Goal: Transaction & Acquisition: Purchase product/service

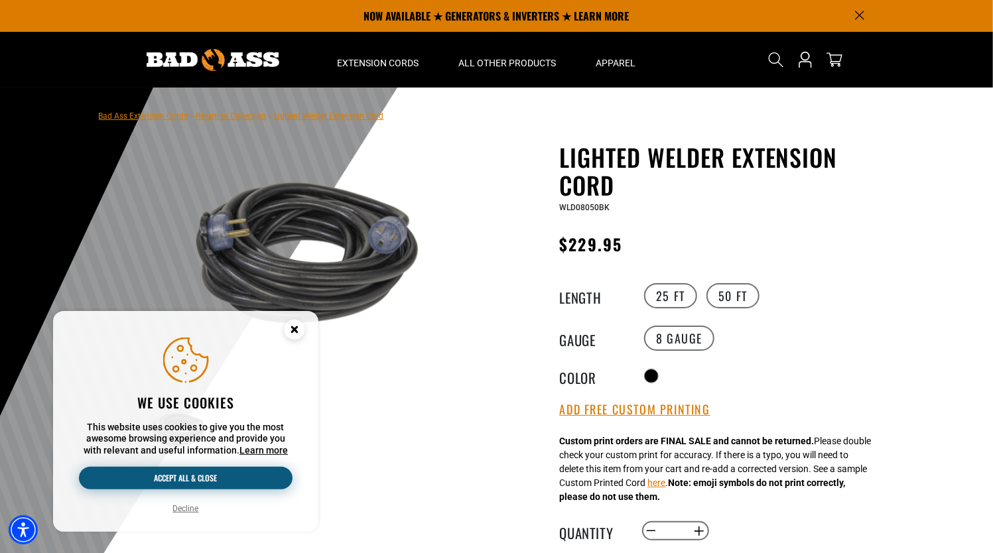
click at [246, 474] on button "Accept all & close" at bounding box center [186, 478] width 214 height 23
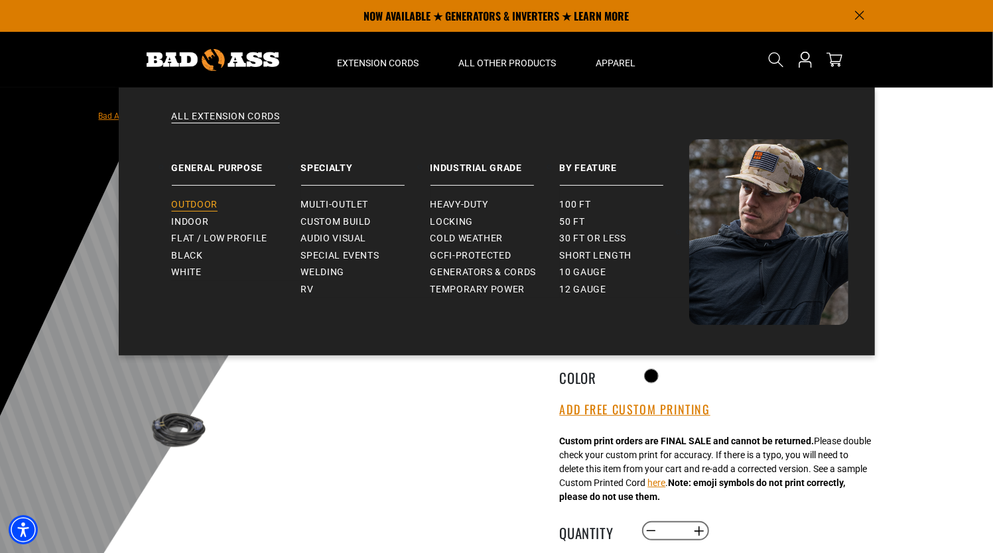
click at [207, 212] on link "Outdoor" at bounding box center [236, 204] width 129 height 17
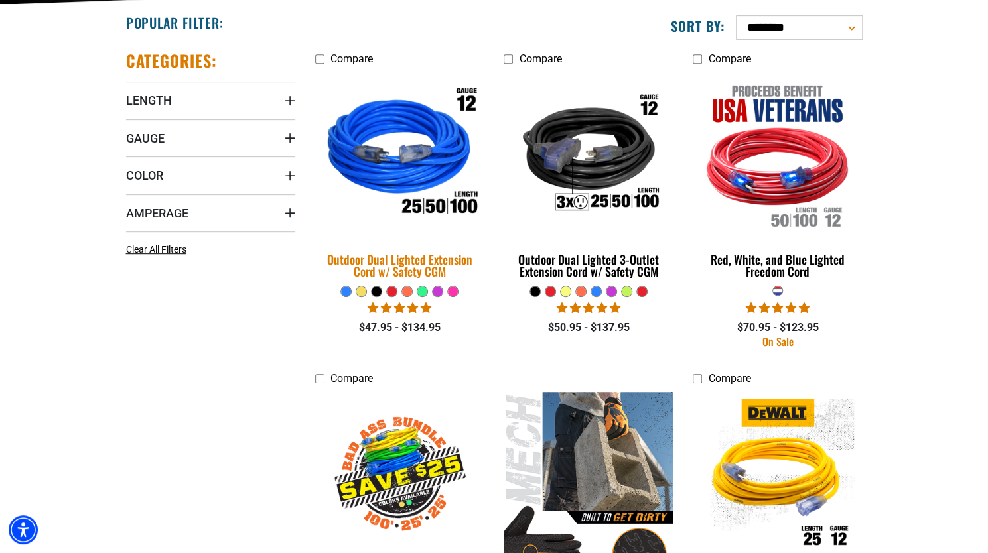
scroll to position [464, 0]
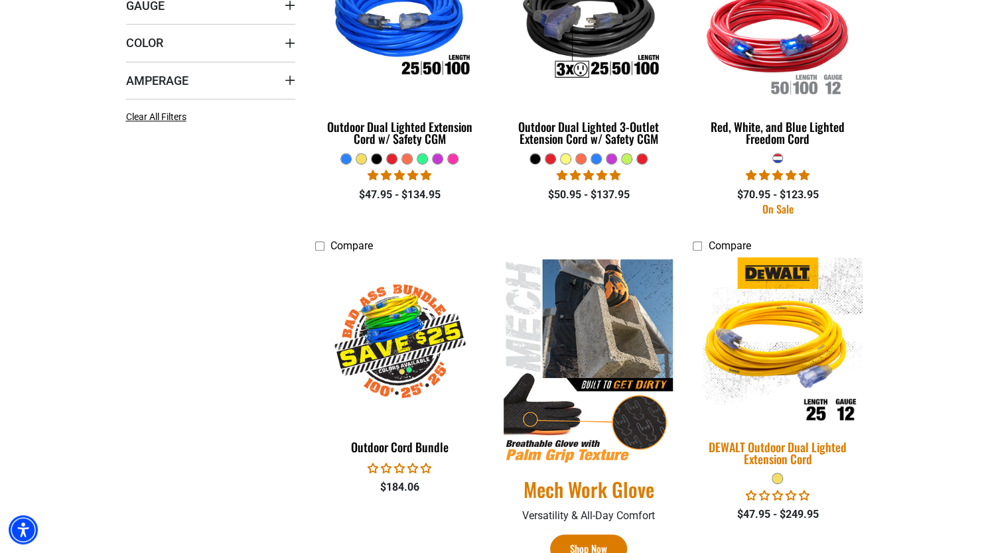
click at [788, 336] on img at bounding box center [778, 342] width 186 height 170
